Goal: Task Accomplishment & Management: Use online tool/utility

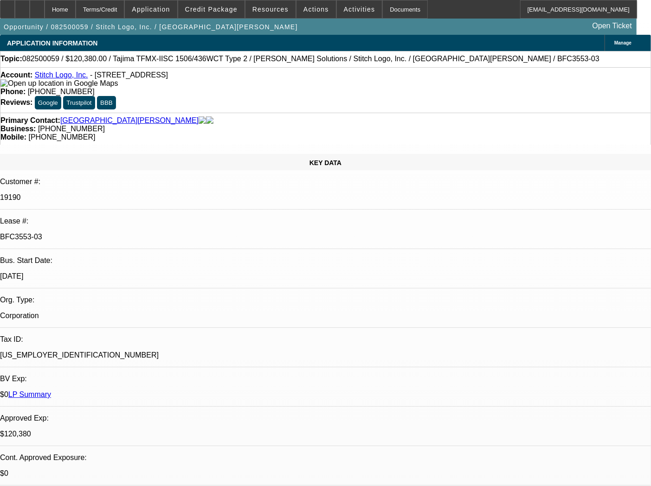
select select "0"
select select "2"
select select "0"
select select "2"
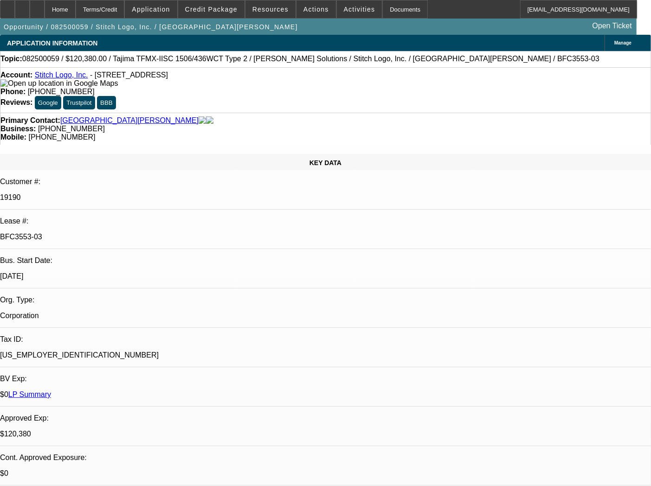
select select "0"
select select "2"
select select "0"
select select "2"
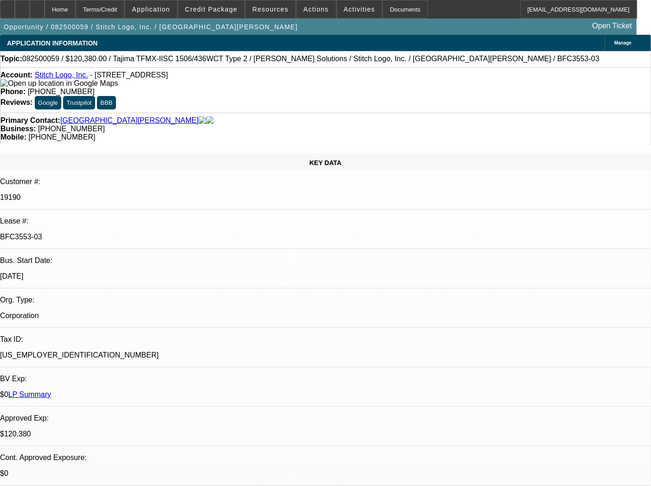
select select "0"
select select "2"
select select "0"
select select "2"
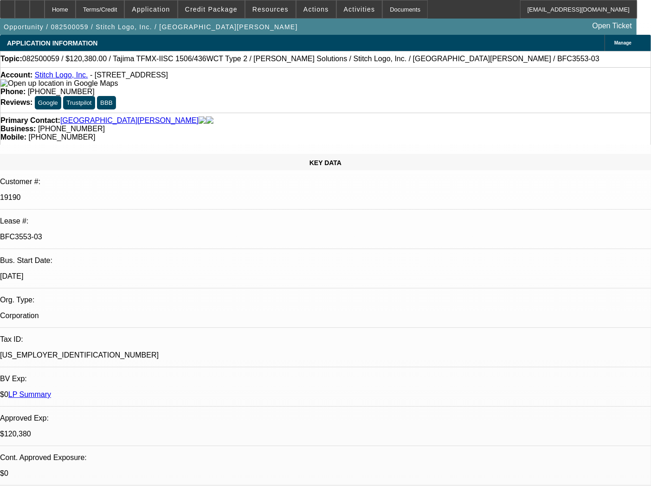
select select "0"
select select "2"
select select "0"
select select "2"
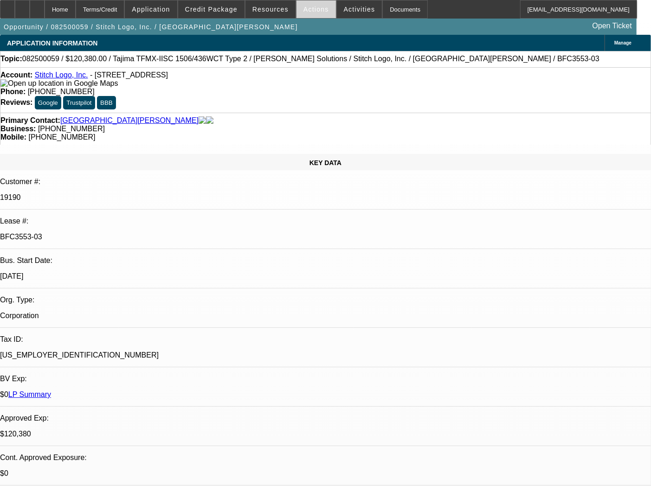
click at [321, 7] on span at bounding box center [315, 9] width 39 height 22
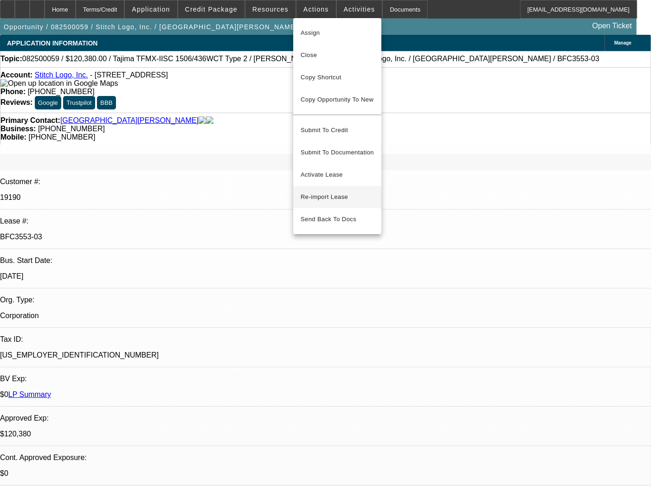
click at [318, 193] on span "Re-import Lease" at bounding box center [323, 196] width 47 height 7
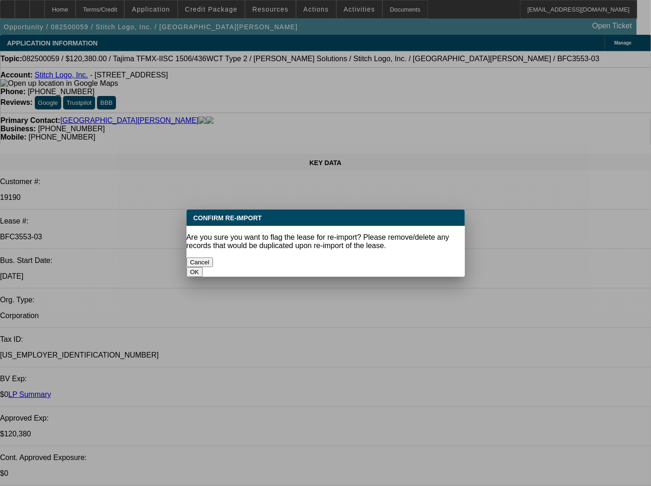
click at [203, 267] on button "OK" at bounding box center [194, 272] width 16 height 10
